Goal: Check status: Check status

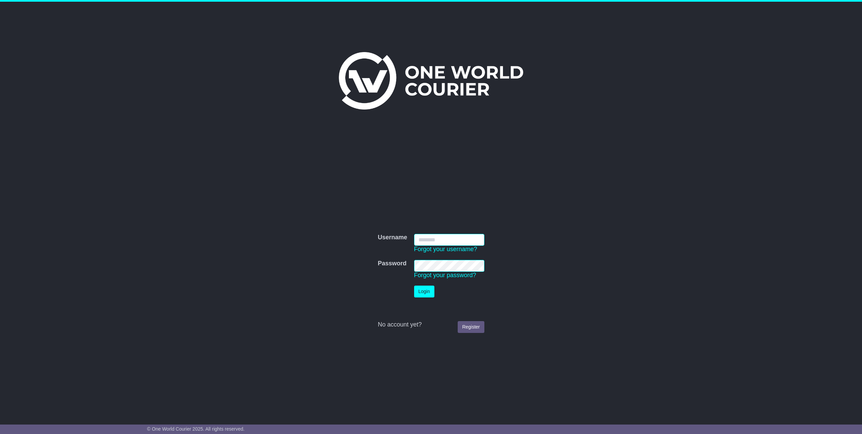
type input "**********"
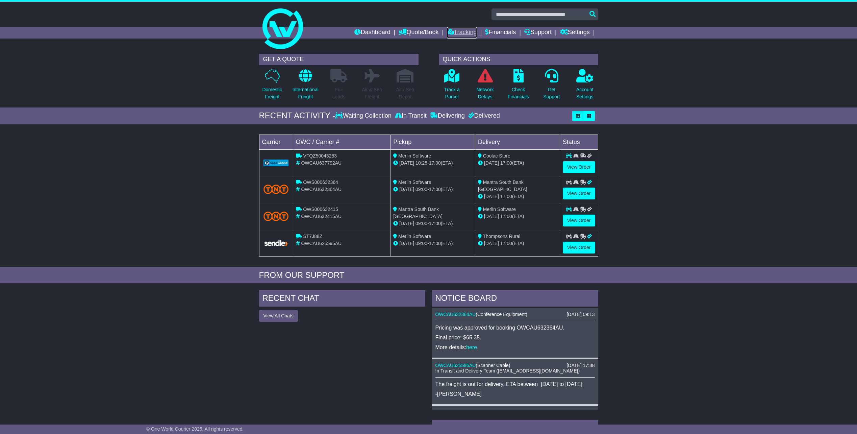
click at [464, 32] on link "Tracking" at bounding box center [462, 32] width 30 height 11
